Goal: Transaction & Acquisition: Purchase product/service

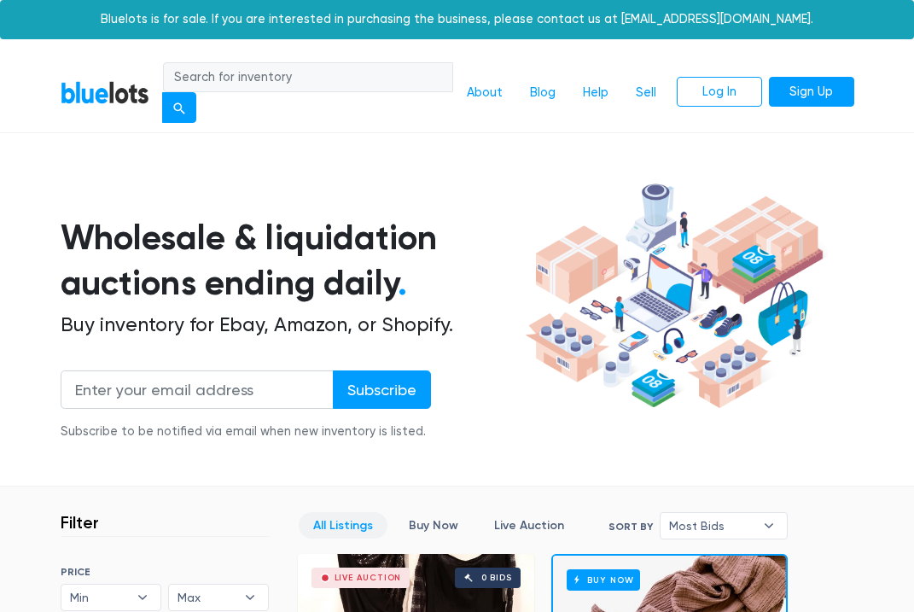
click at [231, 68] on input "search" at bounding box center [308, 77] width 290 height 31
type input "a"
type input "brand name apparel"
click at [180, 107] on button "submit" at bounding box center [179, 107] width 34 height 31
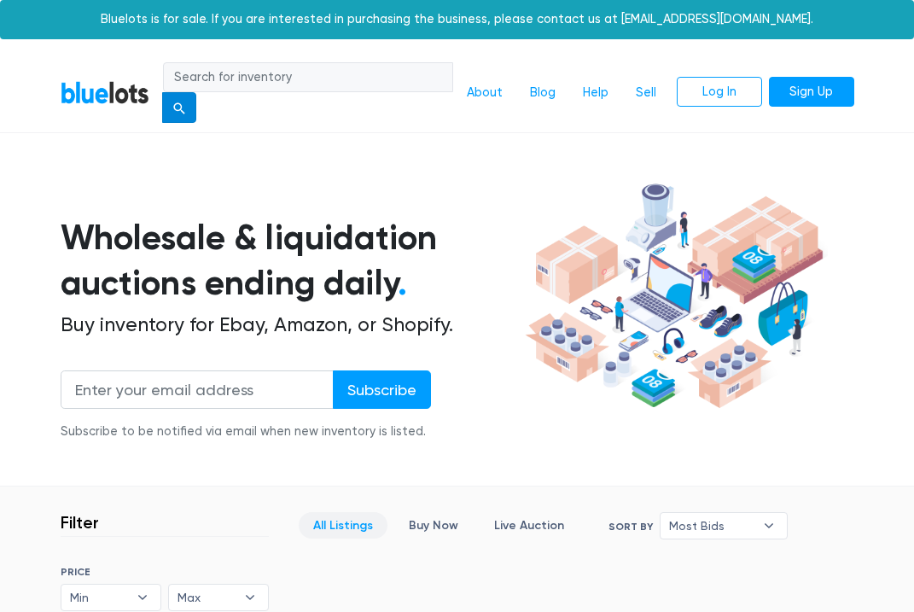
click at [183, 104] on div "submit" at bounding box center [179, 108] width 12 height 12
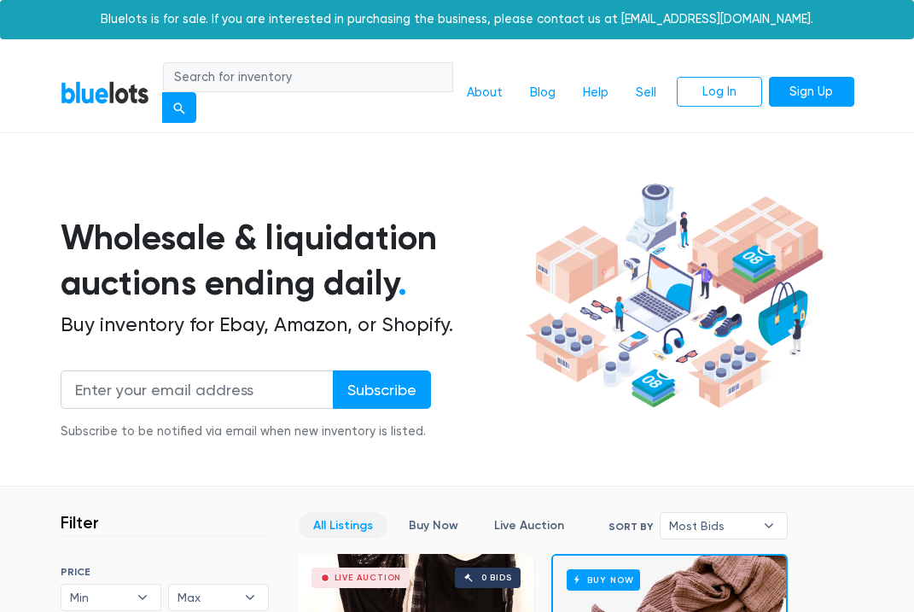
click at [183, 104] on div "submit" at bounding box center [179, 108] width 12 height 12
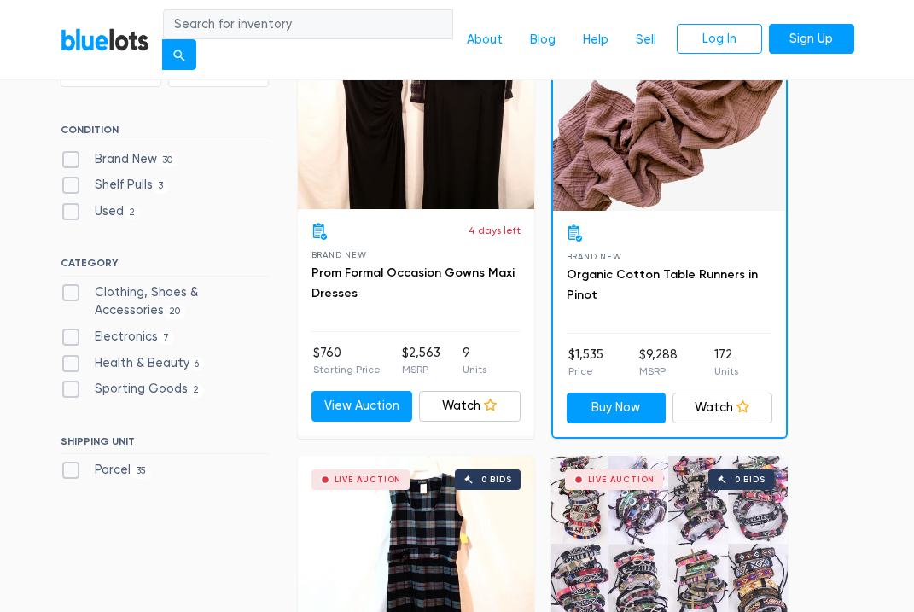
scroll to position [524, 0]
click at [74, 283] on label "Clothing, Shoes & Accessories 20" at bounding box center [165, 301] width 208 height 37
click at [72, 283] on Accessories"] "Clothing, Shoes & Accessories 20" at bounding box center [66, 288] width 11 height 11
checkbox Accessories"] "true"
